Goal: Check status: Check status

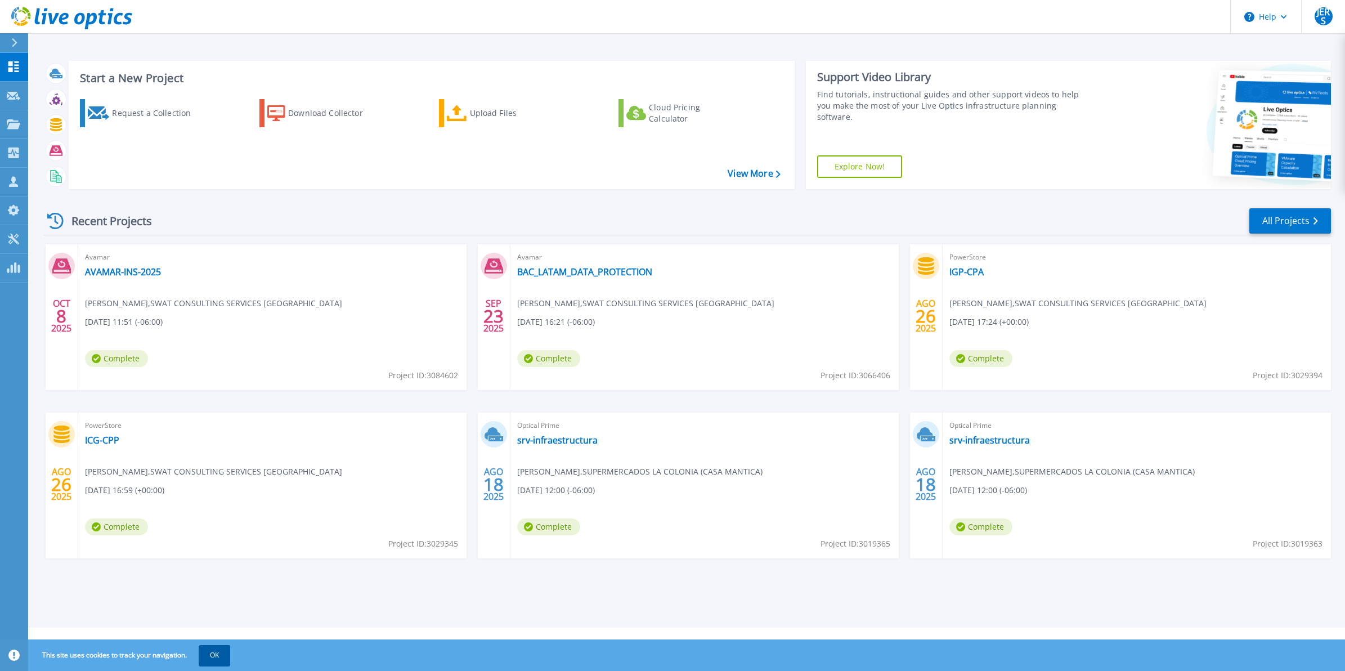
click at [208, 660] on button "OK" at bounding box center [215, 655] width 32 height 20
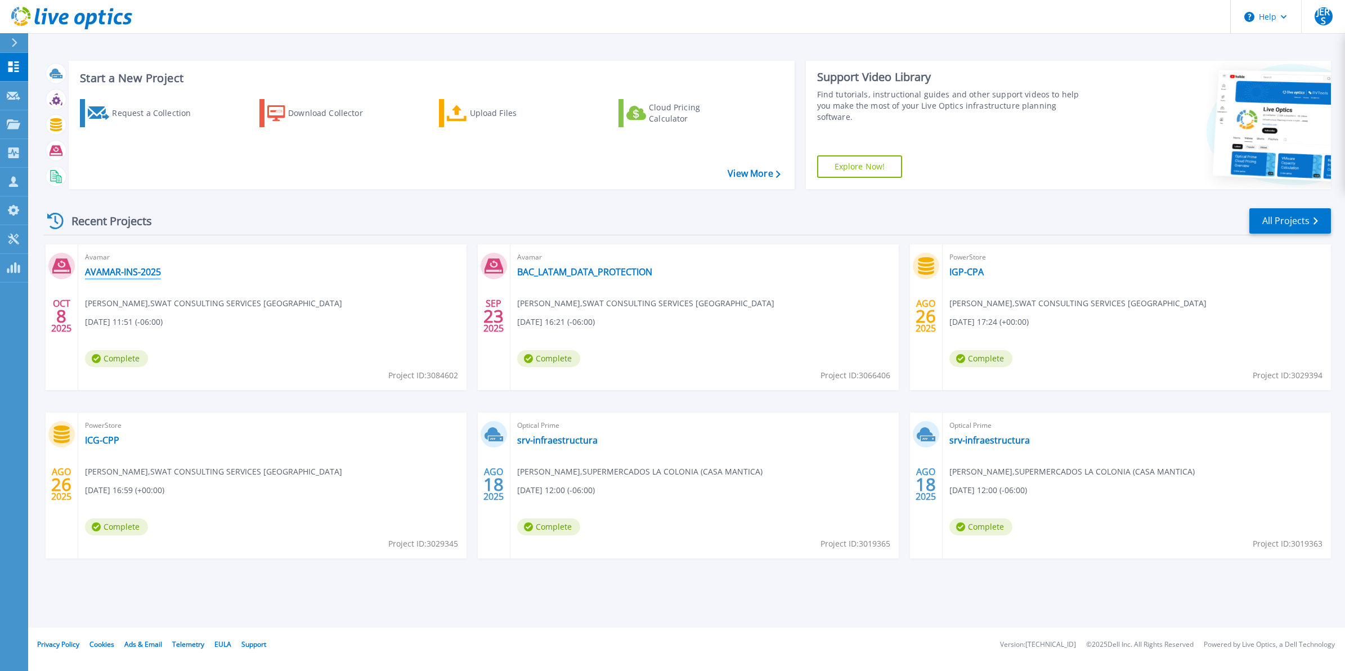
click at [142, 276] on link "AVAMAR-INS-2025" at bounding box center [123, 271] width 76 height 11
click at [134, 269] on link "AVAMAR-INS-2025" at bounding box center [123, 271] width 76 height 11
click at [476, 408] on div "[DATE] [PERSON_NAME]-INS-2025 [PERSON_NAME] , SWAT CONSULTING SERVICES [GEOGRAP…" at bounding box center [682, 412] width 1297 height 337
